Goal: Information Seeking & Learning: Learn about a topic

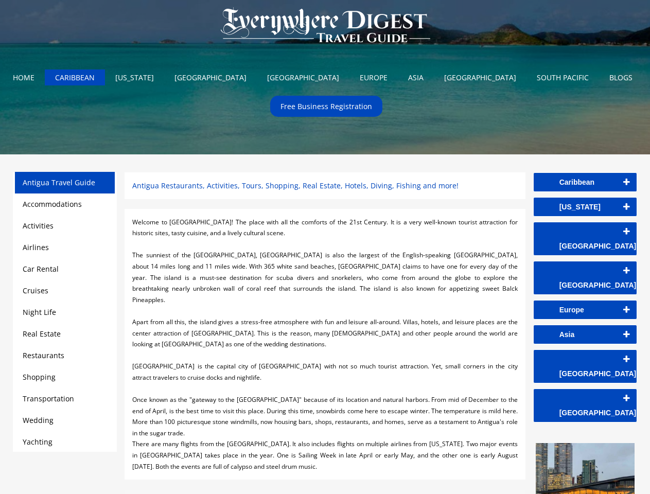
click at [325, 247] on div at bounding box center [324, 244] width 385 height 11
click at [325, 27] on img at bounding box center [326, 25] width 230 height 51
click at [585, 182] on link "Caribbean" at bounding box center [585, 182] width 103 height 19
click at [0, 0] on link "Anguilla" at bounding box center [0, 0] width 0 height 0
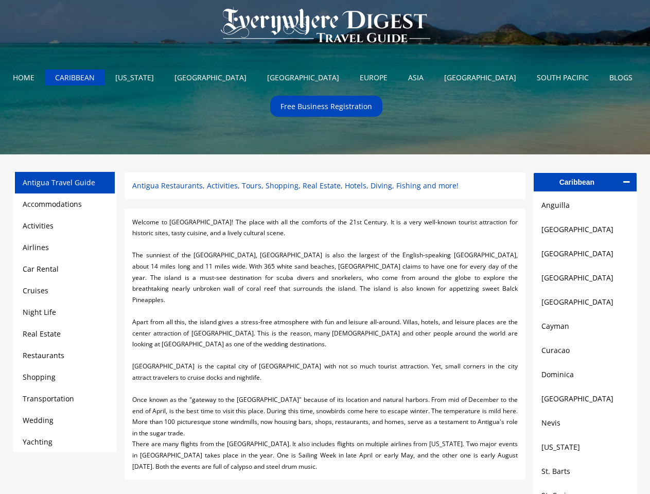
click at [585, 232] on link "[GEOGRAPHIC_DATA]" at bounding box center [584, 229] width 87 height 12
click at [585, 256] on link "[GEOGRAPHIC_DATA]" at bounding box center [584, 254] width 87 height 12
click at [585, 281] on link "[GEOGRAPHIC_DATA]" at bounding box center [584, 278] width 87 height 12
click at [585, 306] on link "[GEOGRAPHIC_DATA]" at bounding box center [584, 302] width 87 height 12
click at [585, 330] on link "Cayman" at bounding box center [584, 326] width 87 height 12
